Goal: Information Seeking & Learning: Learn about a topic

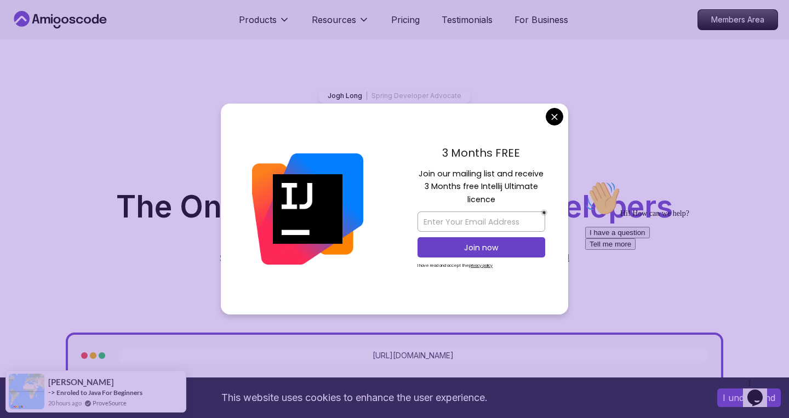
scroll to position [28, 0]
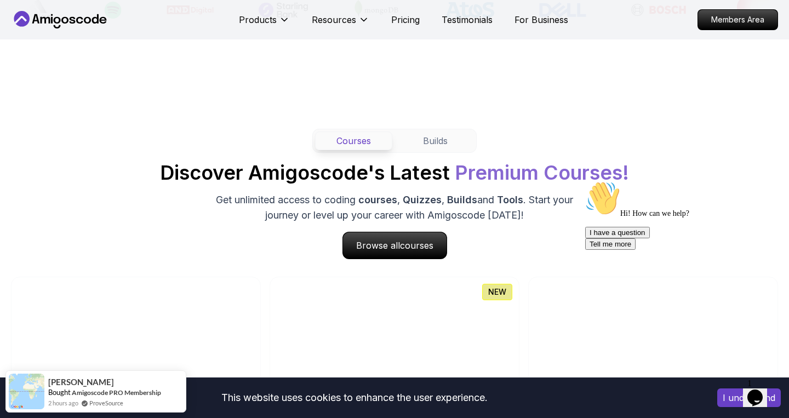
scroll to position [848, 0]
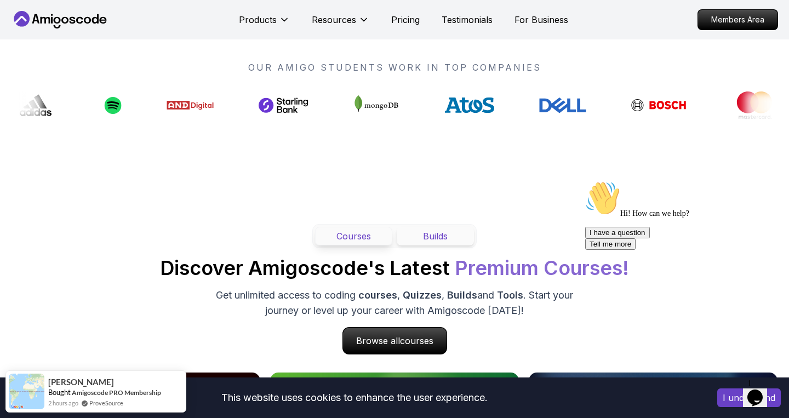
click at [436, 238] on button "Builds" at bounding box center [434, 236] width 77 height 19
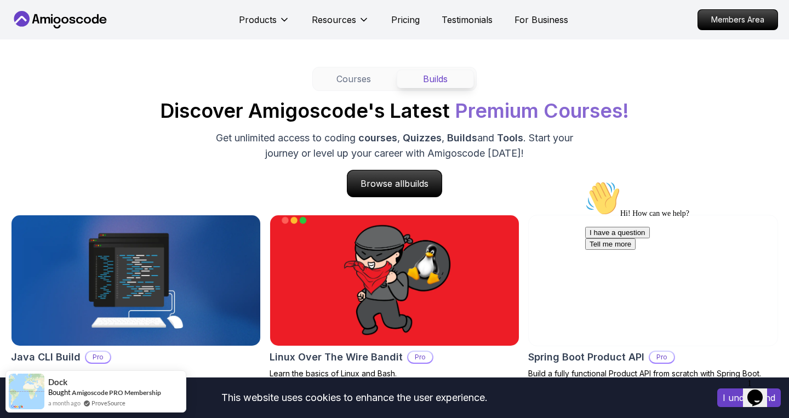
scroll to position [996, 0]
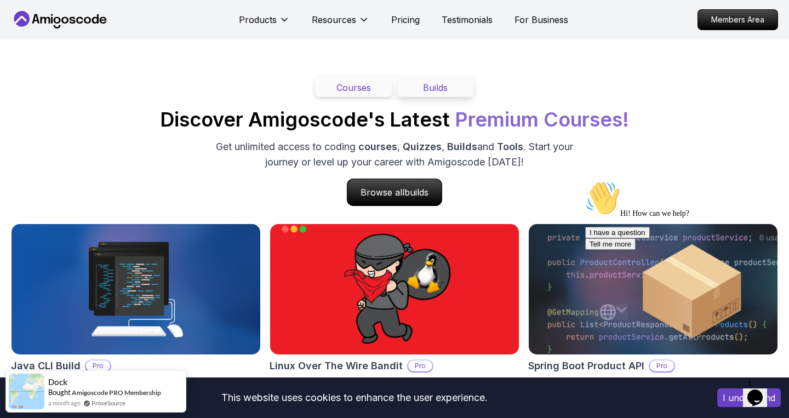
click at [357, 89] on button "Courses" at bounding box center [353, 87] width 77 height 19
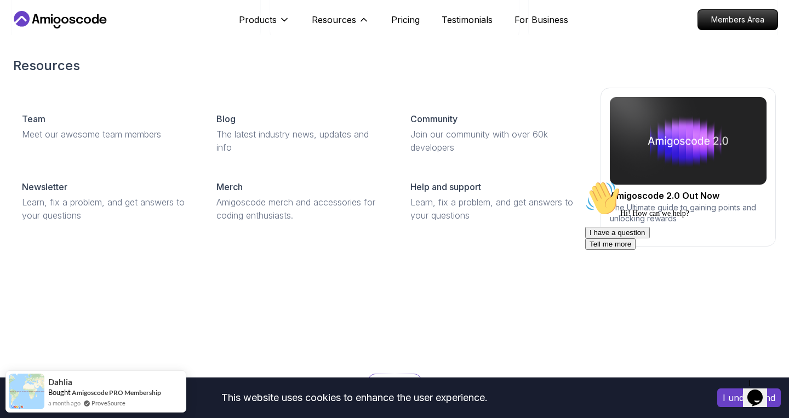
scroll to position [1312, 0]
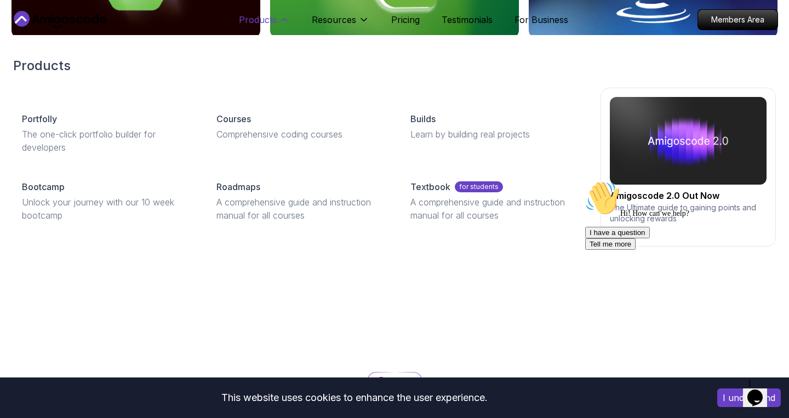
click at [262, 19] on p "Products" at bounding box center [258, 19] width 38 height 13
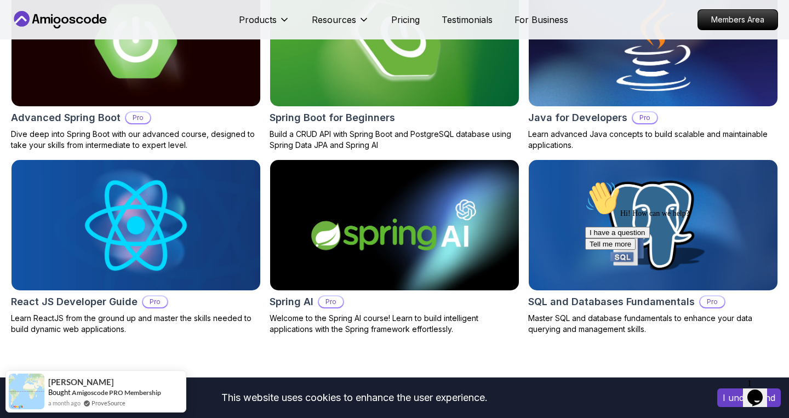
scroll to position [1151, 0]
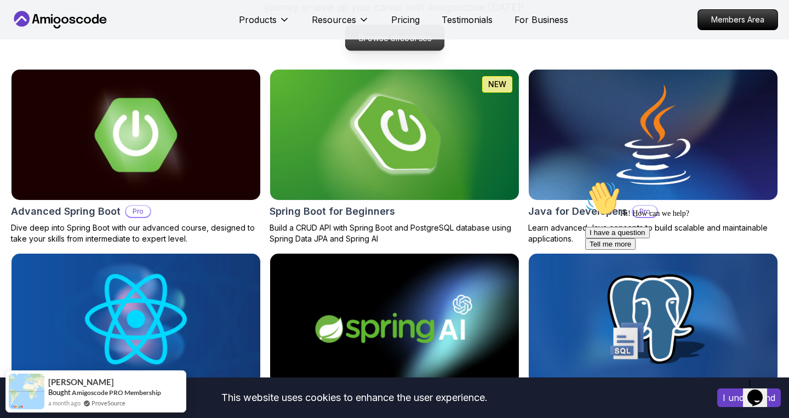
click at [394, 44] on p "Browse all courses" at bounding box center [394, 37] width 99 height 25
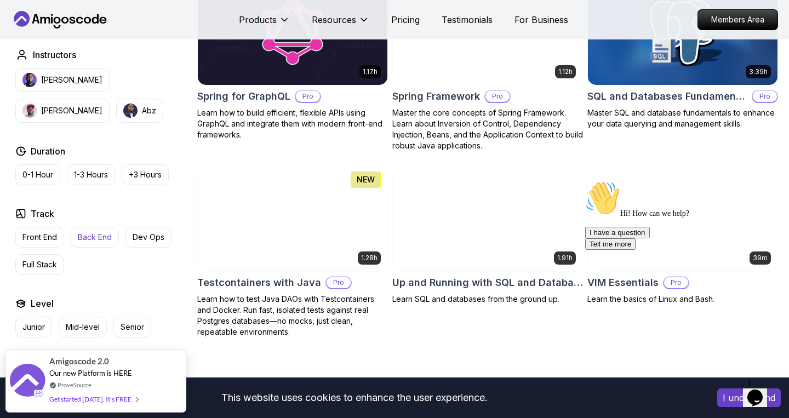
scroll to position [2804, 0]
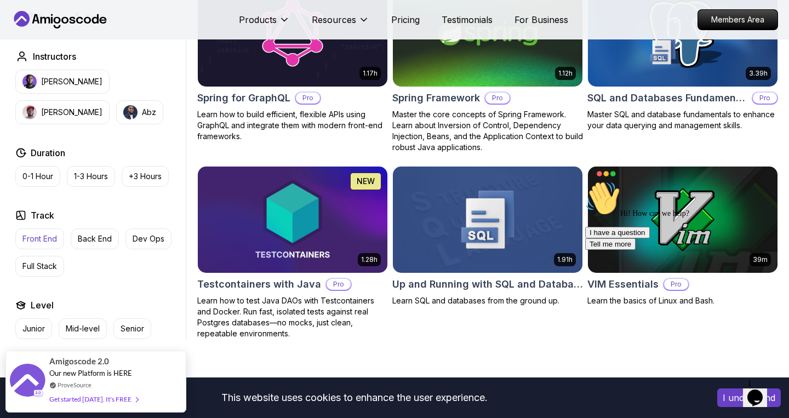
click at [44, 233] on p "Front End" at bounding box center [39, 238] width 35 height 11
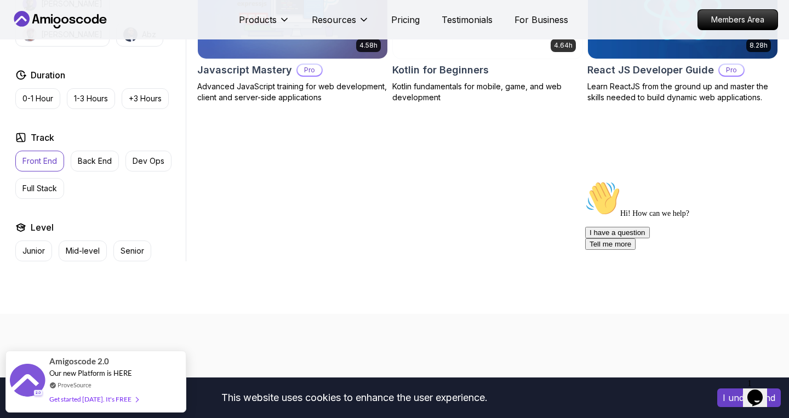
scroll to position [560, 0]
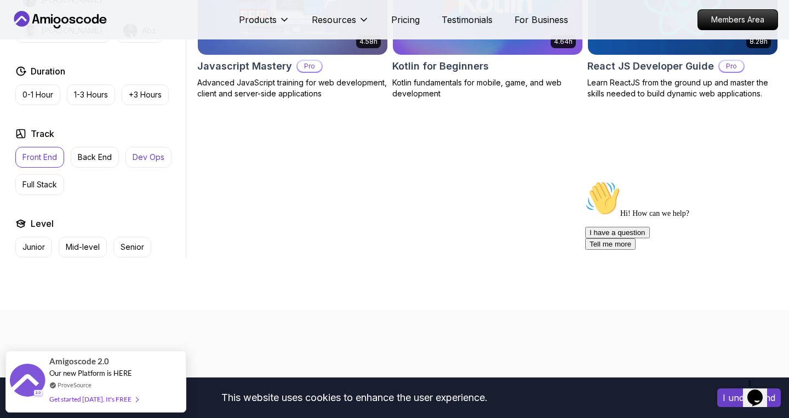
click at [154, 157] on p "Dev Ops" at bounding box center [149, 157] width 32 height 11
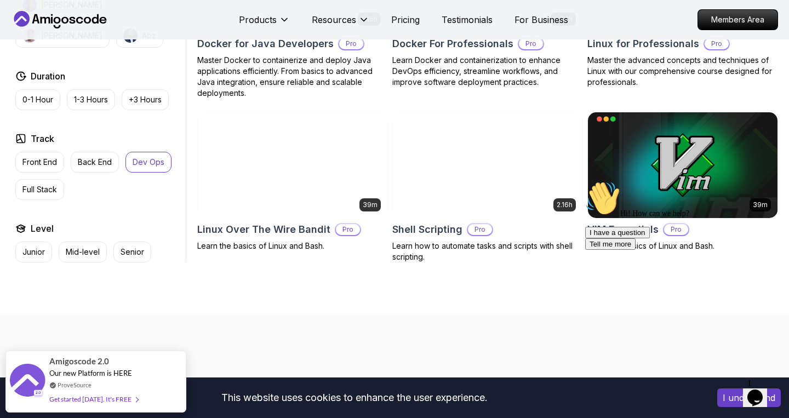
scroll to position [623, 0]
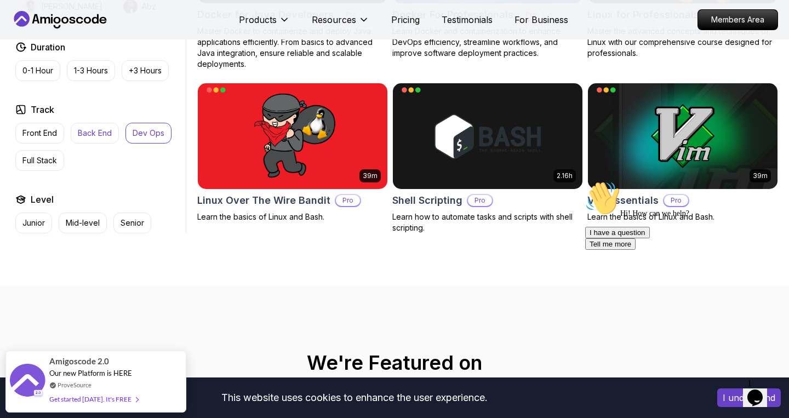
click at [102, 133] on p "Back End" at bounding box center [95, 133] width 34 height 11
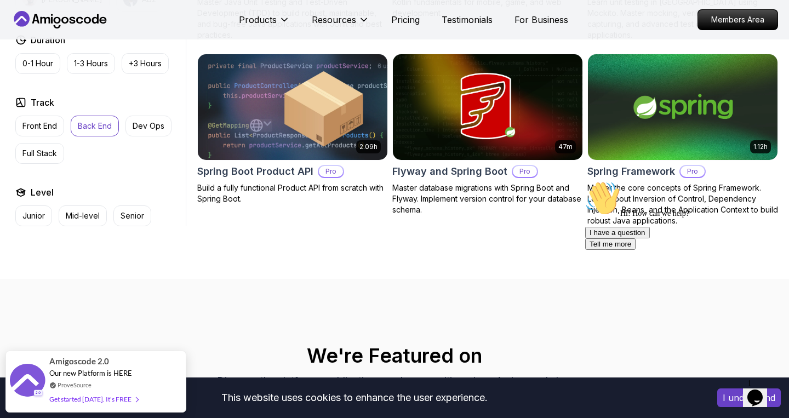
scroll to position [1331, 0]
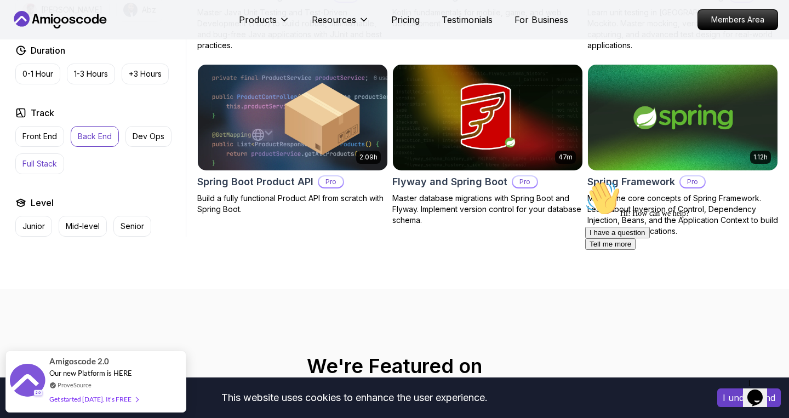
click at [43, 159] on p "Full Stack" at bounding box center [39, 163] width 35 height 11
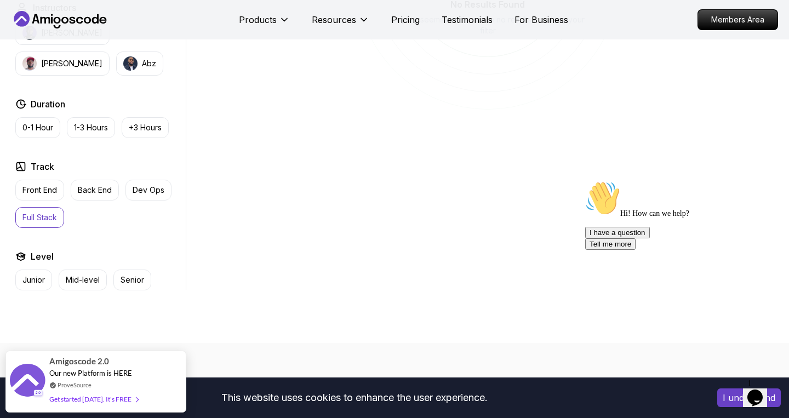
scroll to position [530, 0]
click at [36, 185] on p "Front End" at bounding box center [39, 187] width 35 height 11
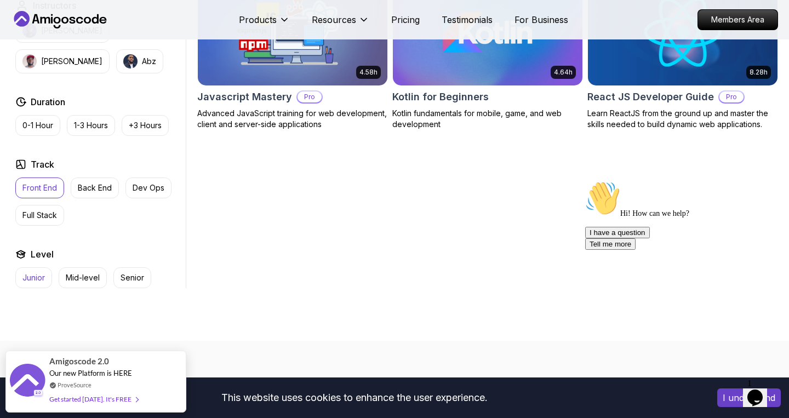
click at [33, 278] on p "Junior" at bounding box center [33, 277] width 22 height 11
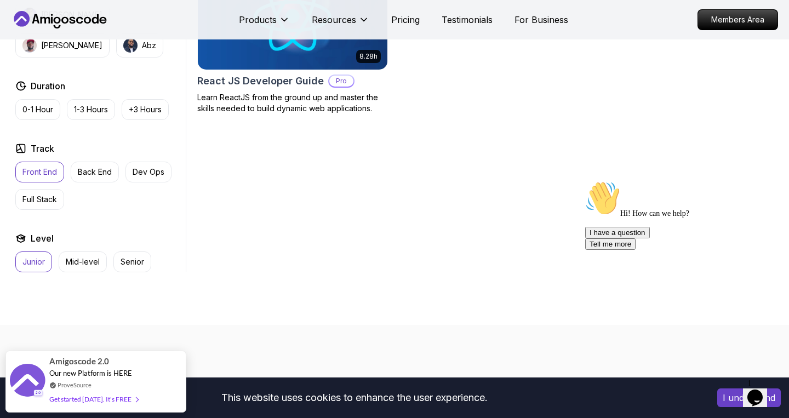
scroll to position [584, 0]
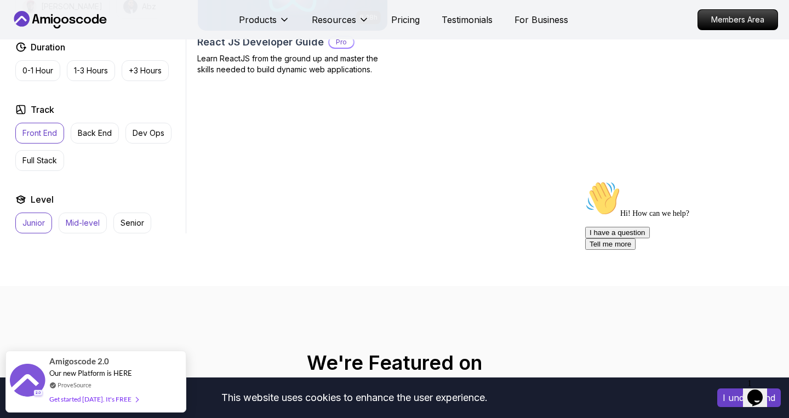
click at [76, 219] on p "Mid-level" at bounding box center [83, 222] width 34 height 11
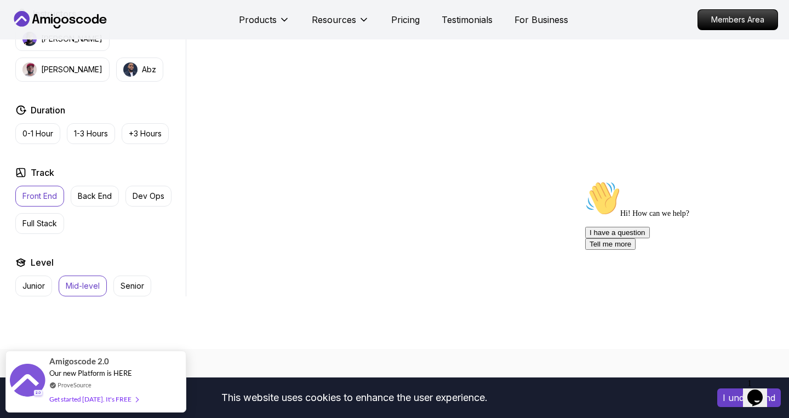
scroll to position [534, 0]
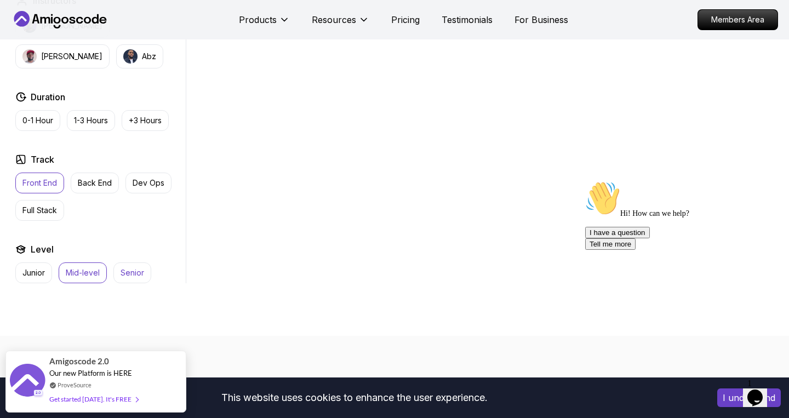
click at [136, 269] on p "Senior" at bounding box center [132, 272] width 24 height 11
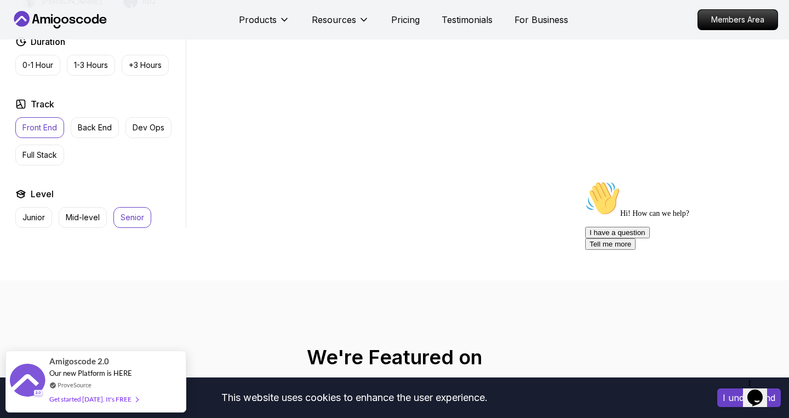
scroll to position [636, 0]
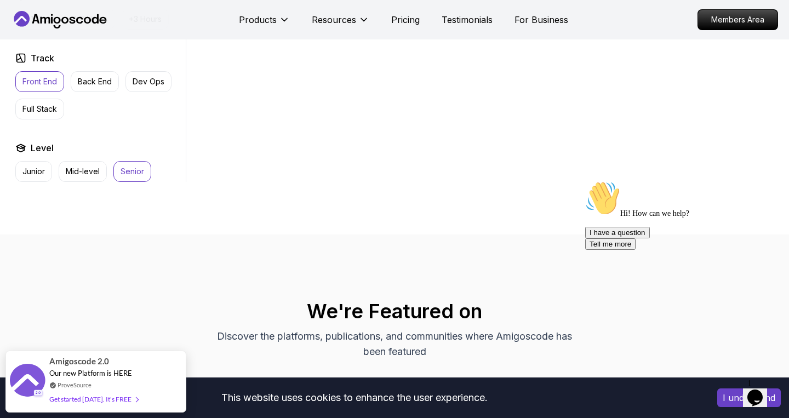
click at [128, 171] on p "Senior" at bounding box center [132, 171] width 24 height 11
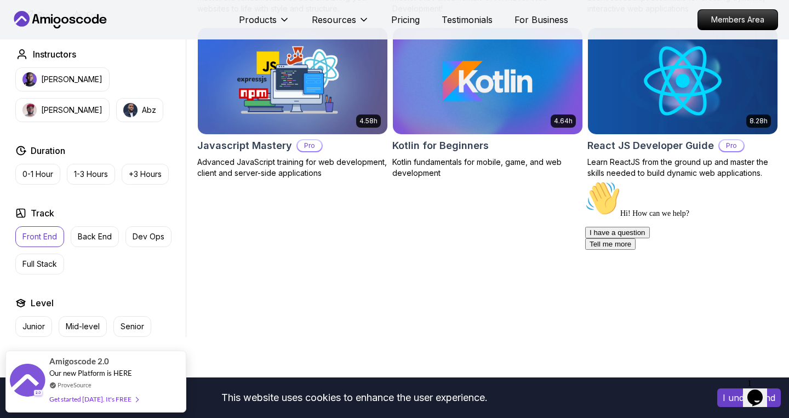
scroll to position [536, 0]
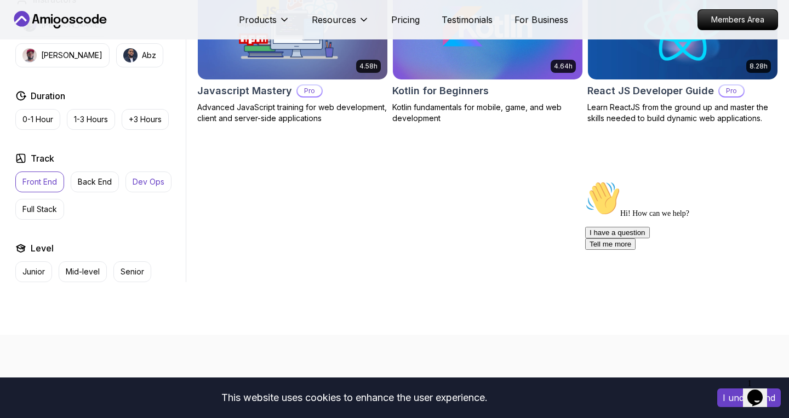
click at [139, 179] on p "Dev Ops" at bounding box center [149, 181] width 32 height 11
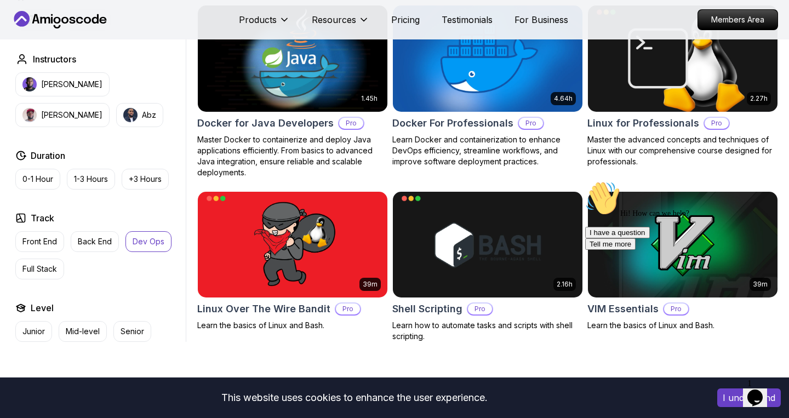
scroll to position [537, 0]
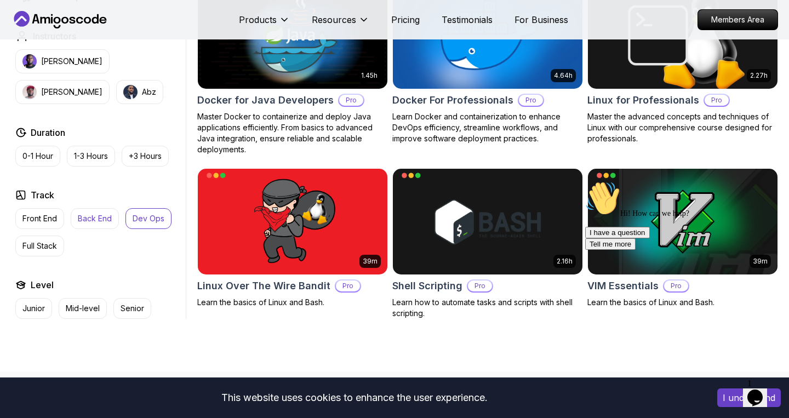
click at [100, 223] on p "Back End" at bounding box center [95, 218] width 34 height 11
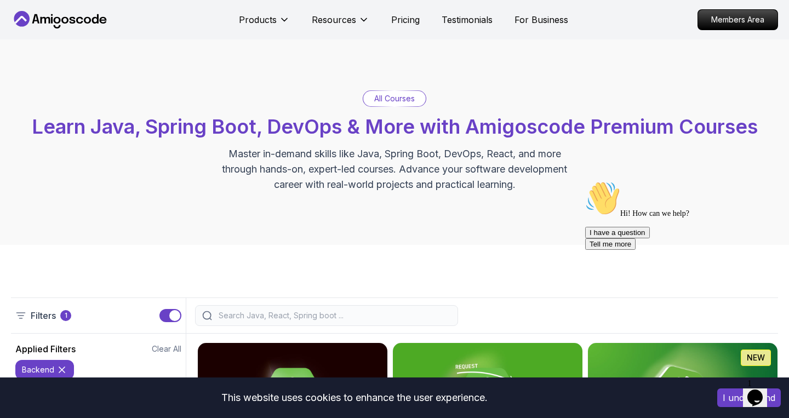
scroll to position [3, 0]
